Goal: Information Seeking & Learning: Learn about a topic

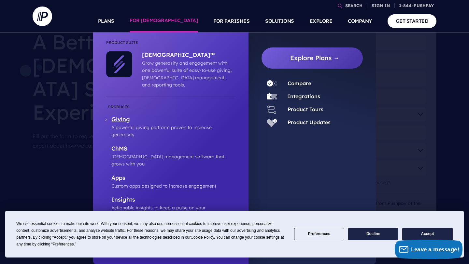
scroll to position [47, 0]
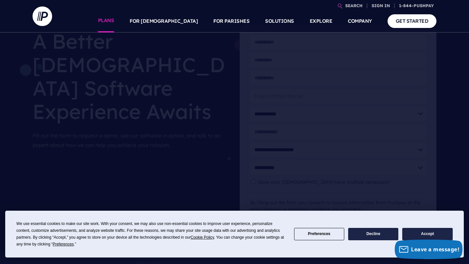
click at [114, 22] on link "PLANS" at bounding box center [106, 21] width 16 height 23
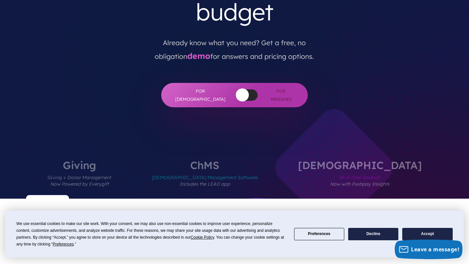
scroll to position [153, 0]
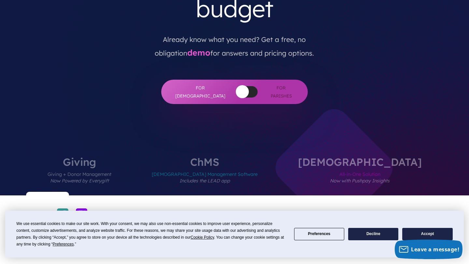
click at [236, 157] on label "[DEMOGRAPHIC_DATA] Management Software Includes the LEAD app" at bounding box center [204, 176] width 145 height 39
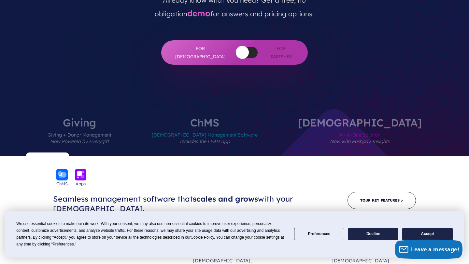
scroll to position [181, 0]
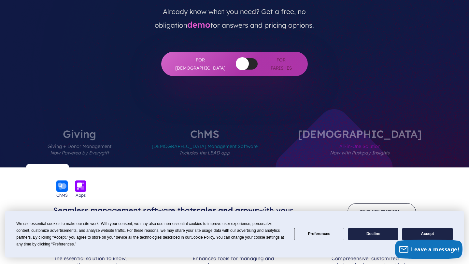
click at [343, 129] on label "[DEMOGRAPHIC_DATA] All-in-One Solution Now with Pushpay Insights" at bounding box center [359, 148] width 163 height 39
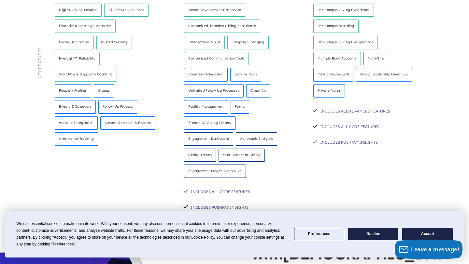
scroll to position [461, 0]
click at [230, 199] on div "INCLUDES PUSHPAY INSIGHTS" at bounding box center [234, 207] width 103 height 16
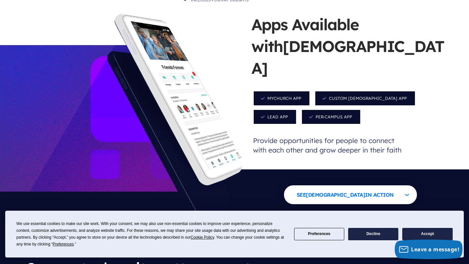
scroll to position [669, 0]
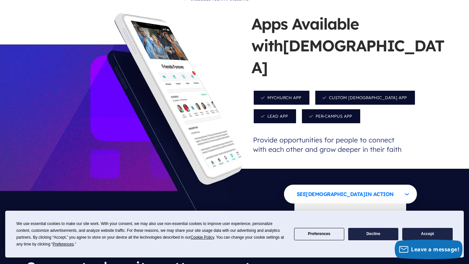
click at [315, 208] on link "Take a Tour" at bounding box center [321, 216] width 48 height 16
